Goal: Task Accomplishment & Management: Use online tool/utility

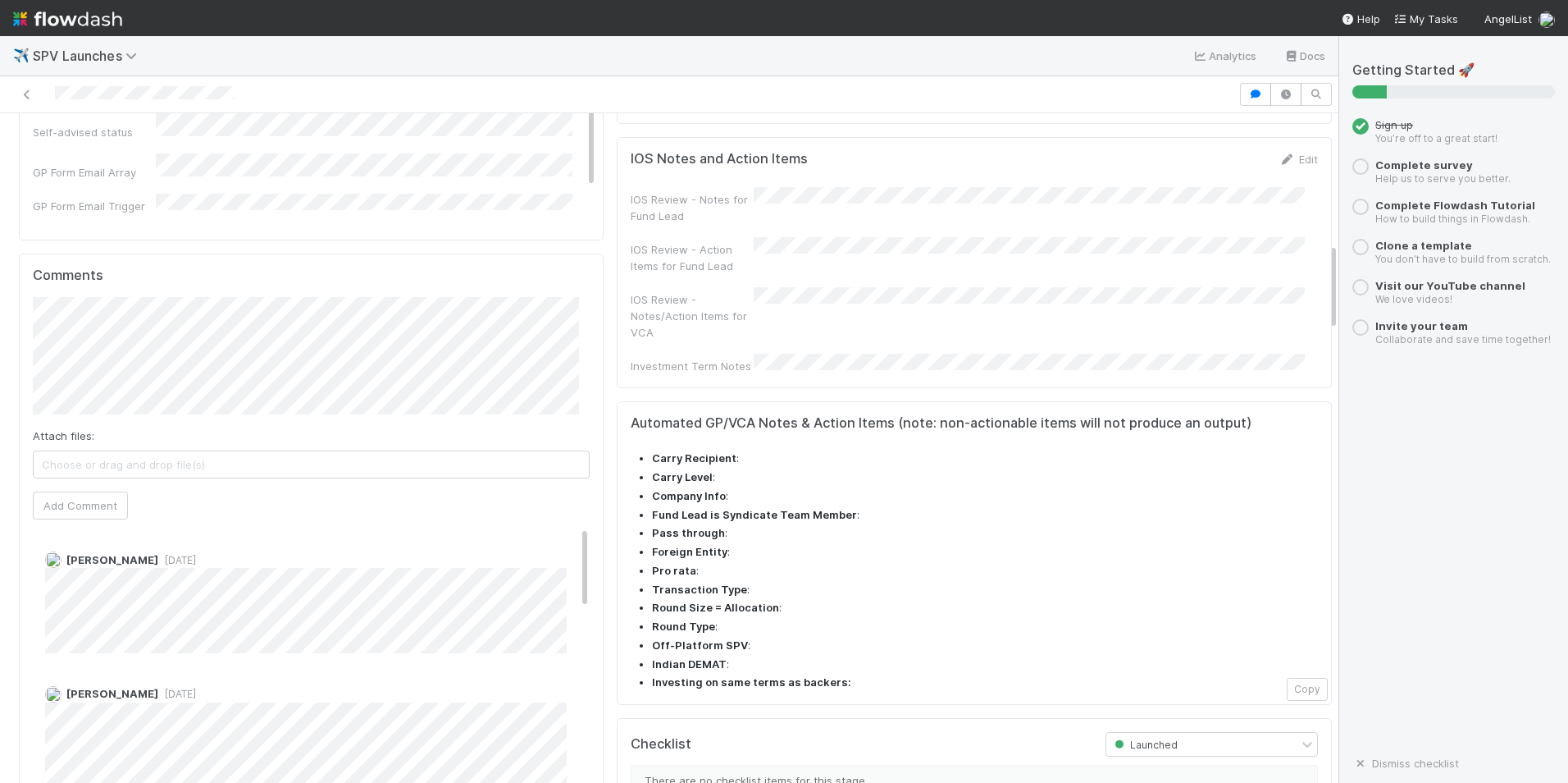
scroll to position [985, 0]
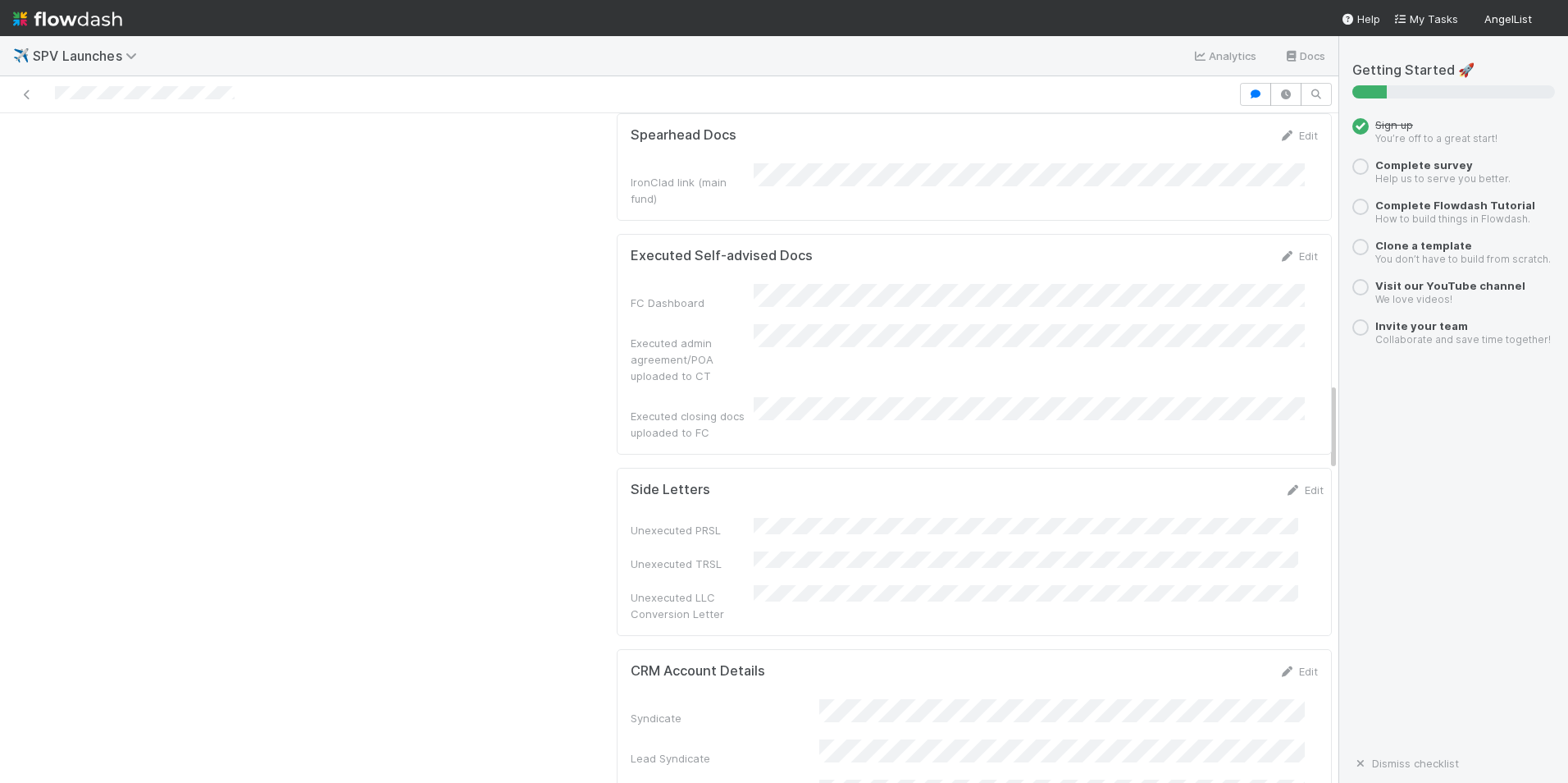
scroll to position [2051, 0]
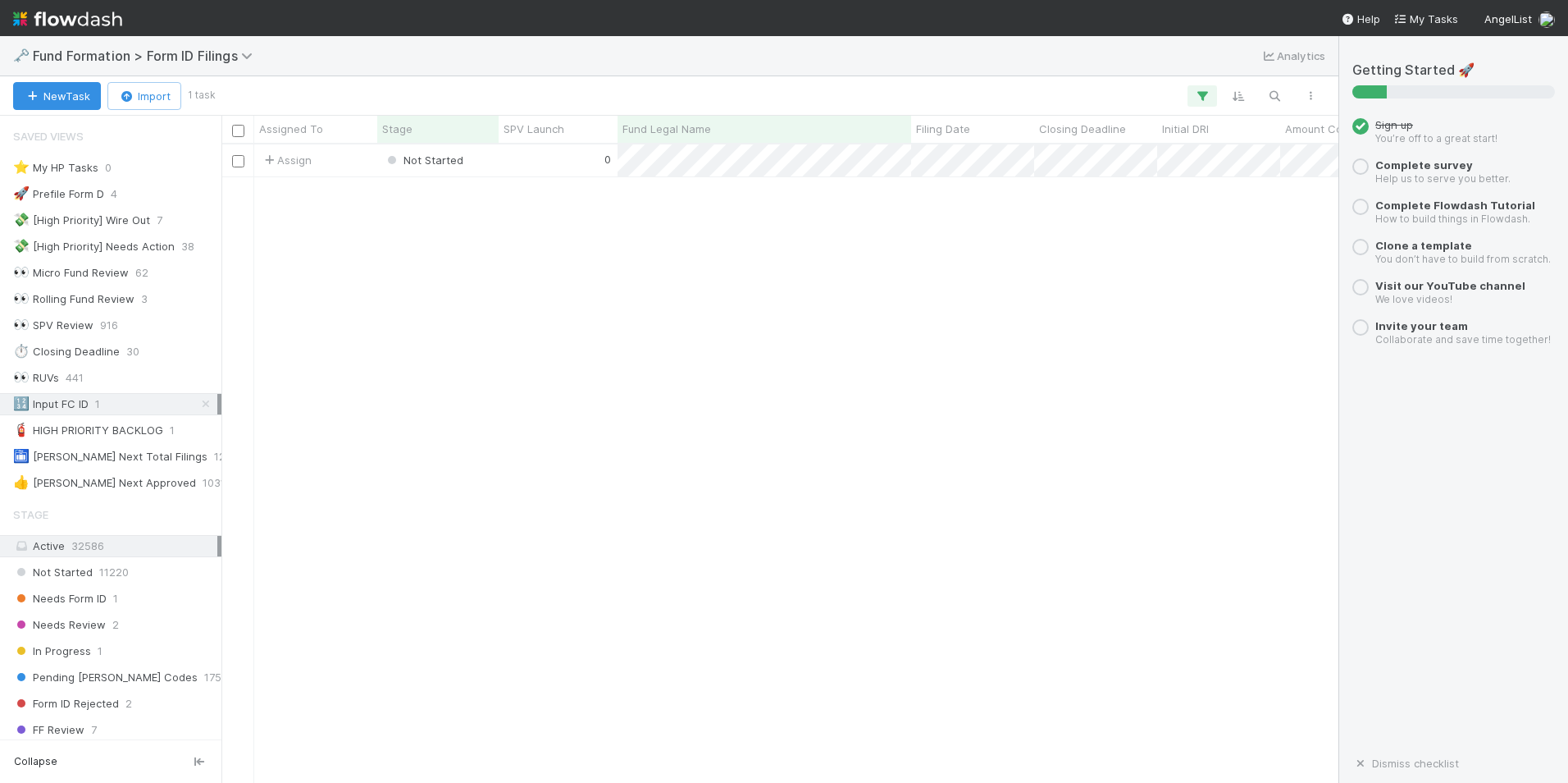
scroll to position [626, 1105]
click at [554, 162] on div "0" at bounding box center [558, 160] width 119 height 32
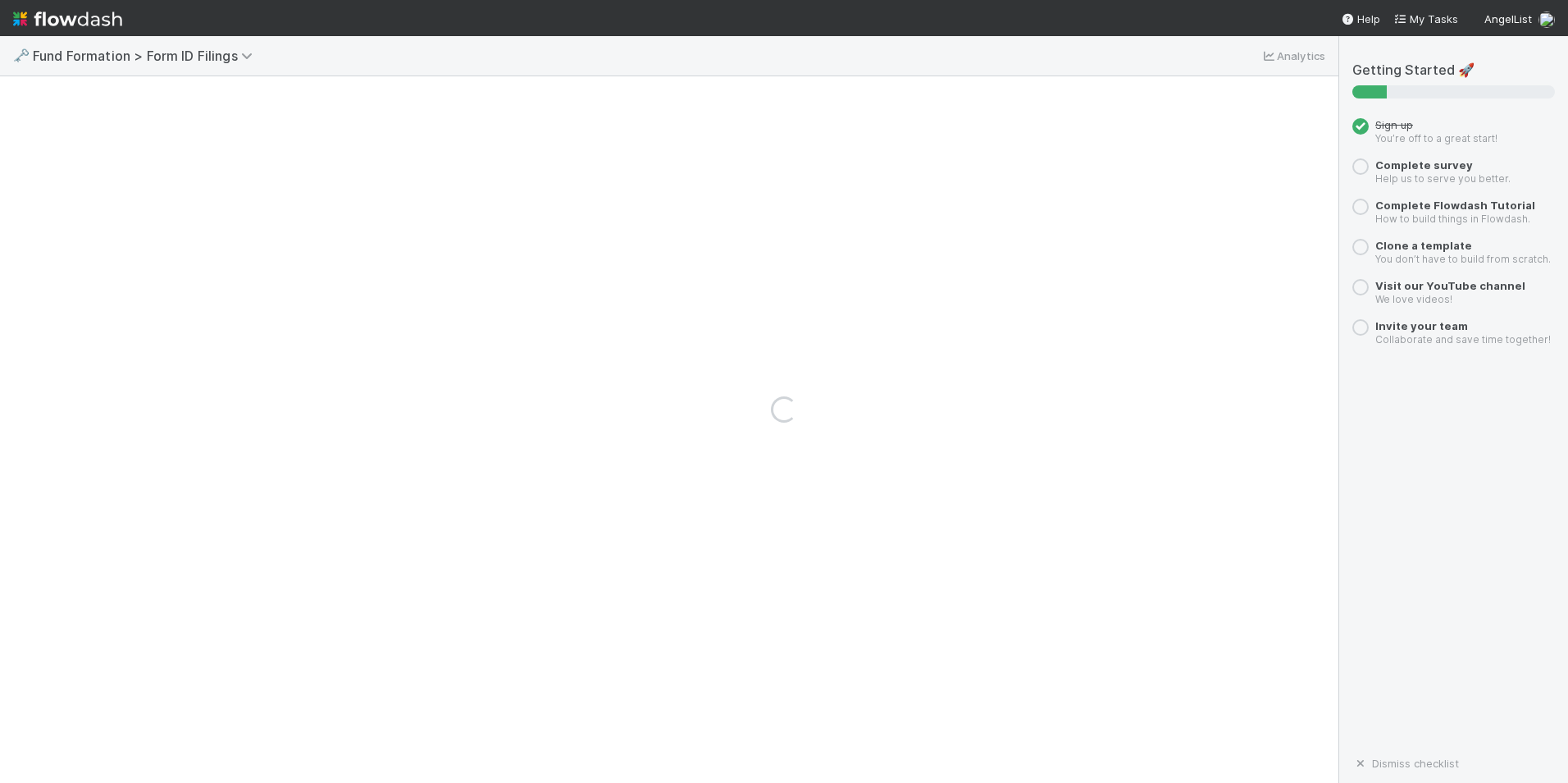
click at [554, 162] on div "Loading..." at bounding box center [784, 409] width 1568 height 747
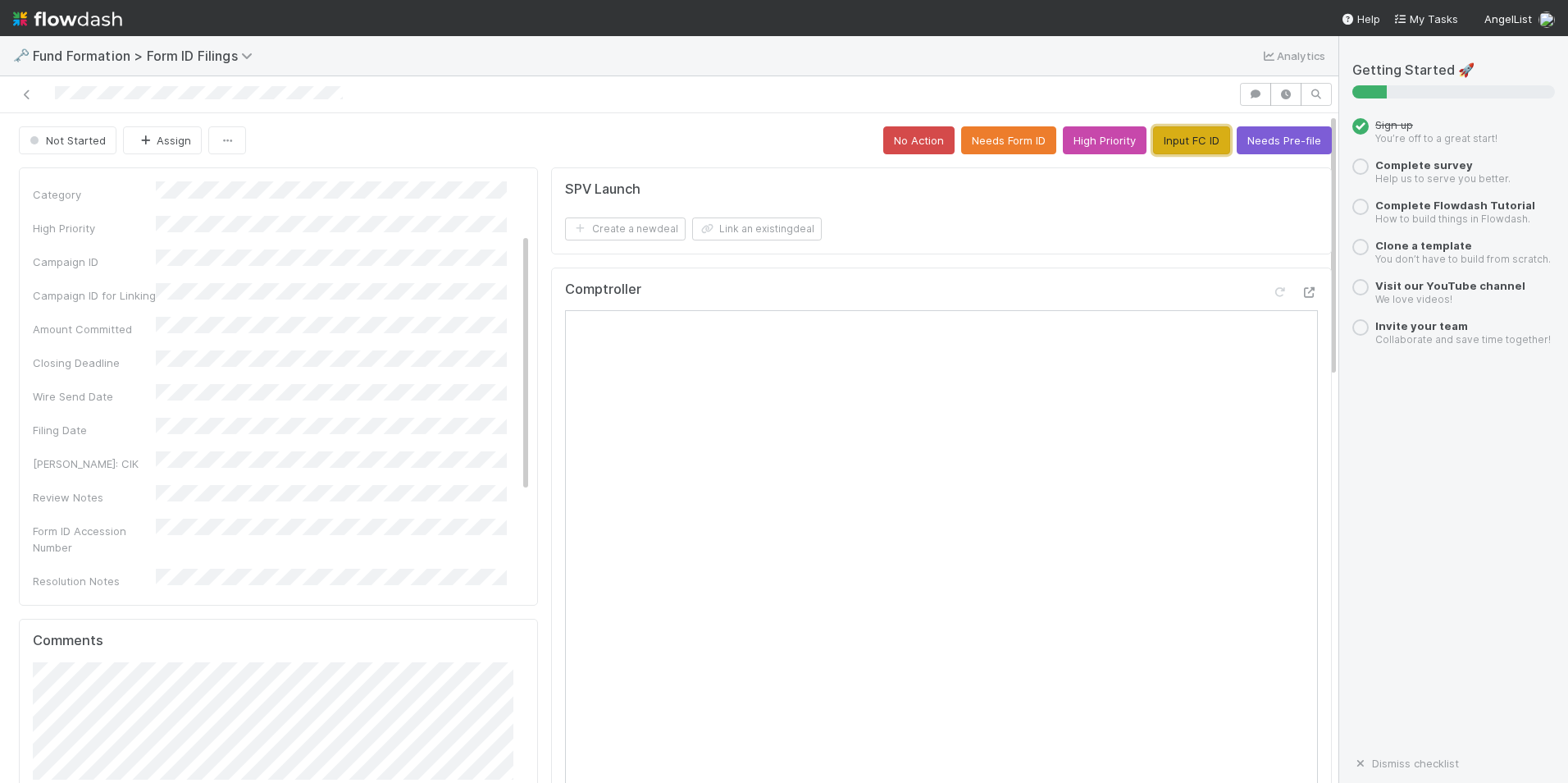
click at [1160, 150] on button "Input FC ID" at bounding box center [1192, 140] width 77 height 28
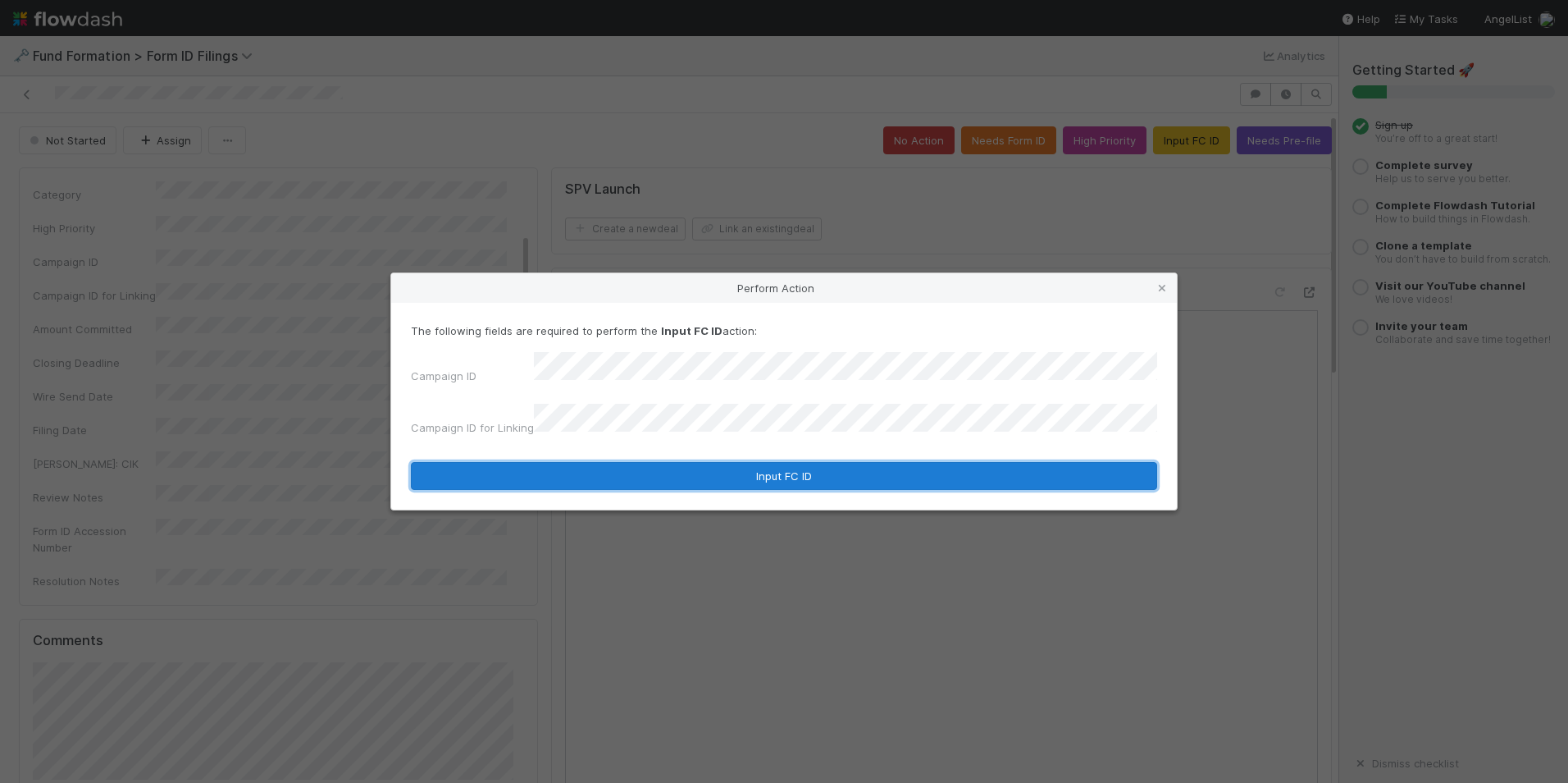
click at [747, 469] on button "Input FC ID" at bounding box center [784, 476] width 747 height 28
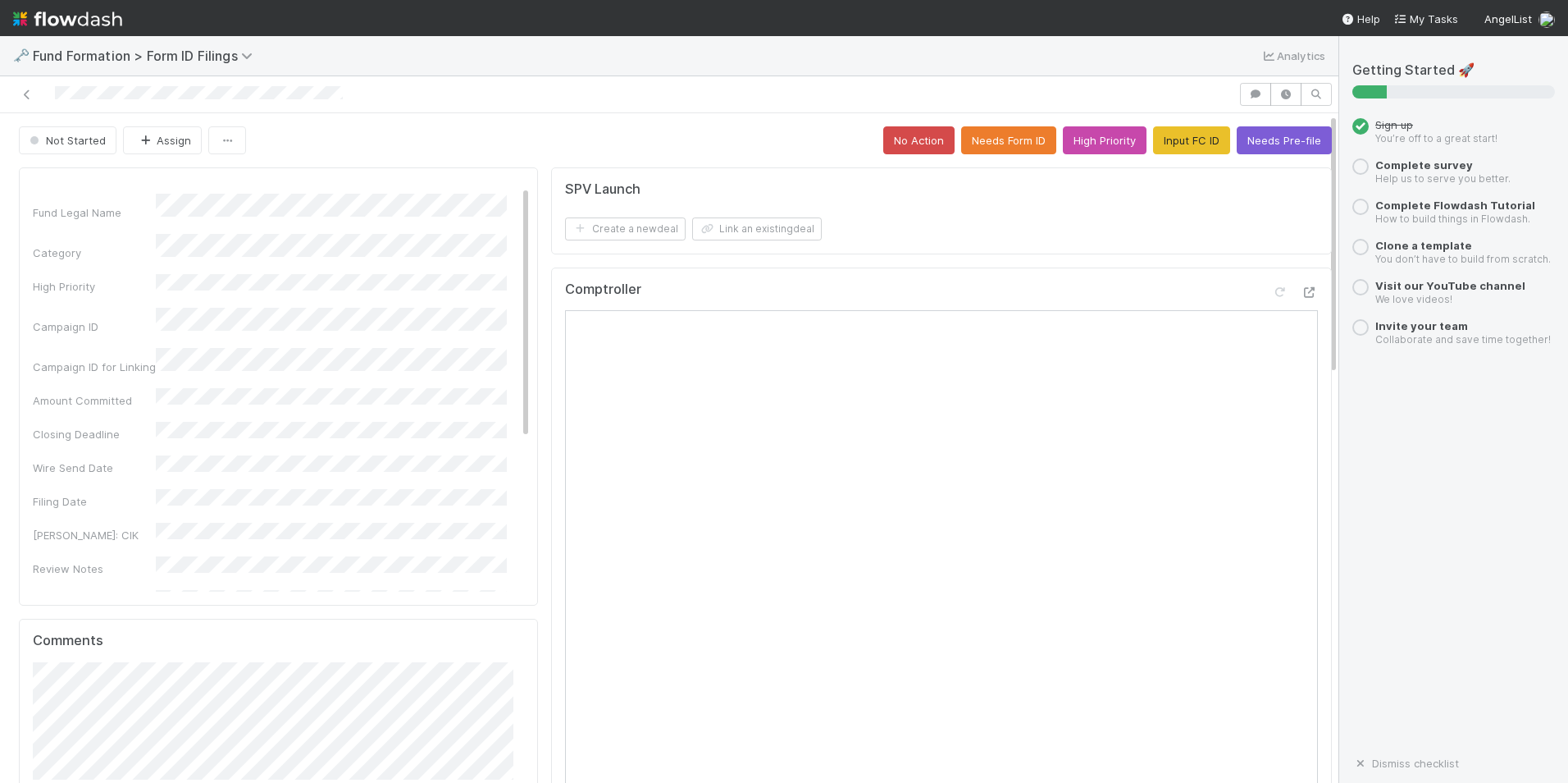
scroll to position [7, 0]
